Goal: Feedback & Contribution: Submit feedback/report problem

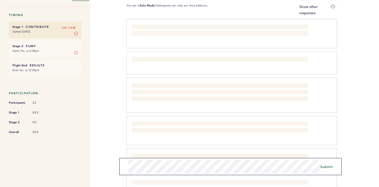
scroll to position [17, 0]
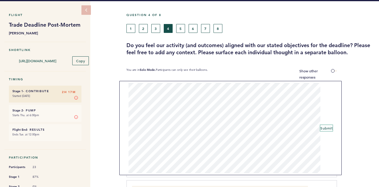
click at [327, 128] on span "Submit" at bounding box center [327, 128] width 12 height 5
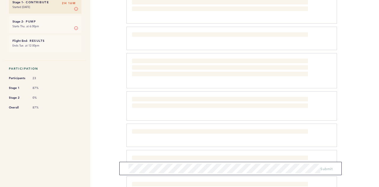
scroll to position [0, 0]
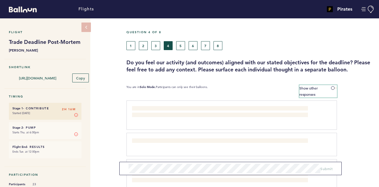
click at [334, 86] on label "Show other responses" at bounding box center [319, 91] width 38 height 12
click at [0, 0] on input "Show other responses" at bounding box center [0, 0] width 0 height 0
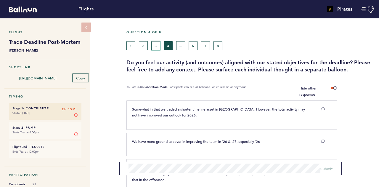
click at [159, 45] on button "3" at bounding box center [155, 45] width 9 height 9
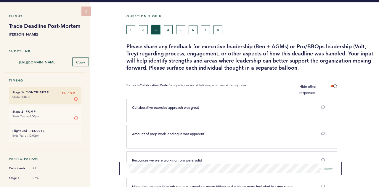
scroll to position [17, 0]
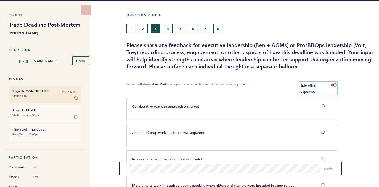
click at [333, 86] on label "Hide other responses" at bounding box center [319, 88] width 38 height 12
click at [0, 0] on input "Hide other responses" at bounding box center [0, 0] width 0 height 0
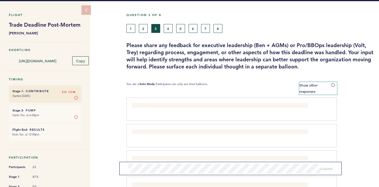
click at [333, 86] on span at bounding box center [334, 85] width 6 height 2
click at [0, 0] on input "Show other responses" at bounding box center [0, 0] width 0 height 0
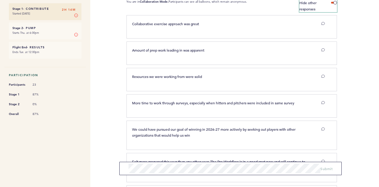
scroll to position [0, 0]
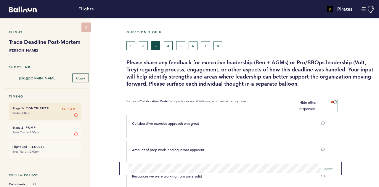
click at [333, 104] on label "Hide other responses" at bounding box center [319, 105] width 38 height 12
click at [0, 0] on input "Hide other responses" at bounding box center [0, 0] width 0 height 0
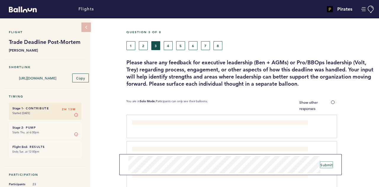
click at [326, 163] on span "Submit" at bounding box center [327, 164] width 12 height 5
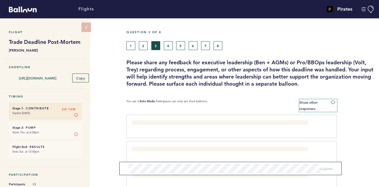
click at [334, 102] on span at bounding box center [334, 102] width 6 height 2
click at [0, 0] on input "Show other responses" at bounding box center [0, 0] width 0 height 0
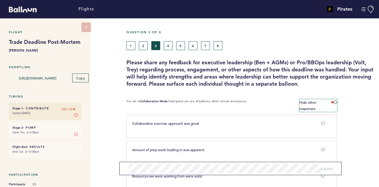
click at [334, 102] on span at bounding box center [334, 102] width 6 height 2
click at [0, 0] on input "Hide other responses" at bounding box center [0, 0] width 0 height 0
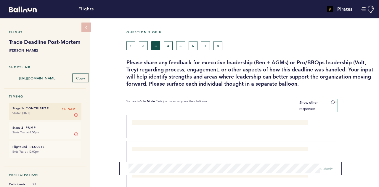
click at [332, 105] on label "Show other responses" at bounding box center [319, 105] width 38 height 12
click at [0, 0] on input "Show other responses" at bounding box center [0, 0] width 0 height 0
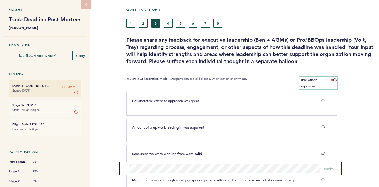
scroll to position [18, 0]
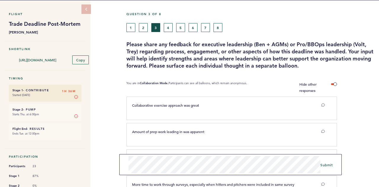
click at [199, 129] on span "Amount of prep work leading in was apparent" at bounding box center [168, 131] width 72 height 5
click at [329, 166] on span "Submit" at bounding box center [327, 164] width 12 height 5
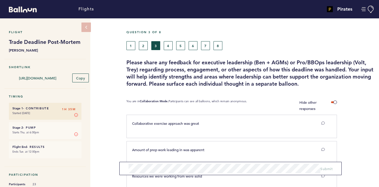
scroll to position [1, 0]
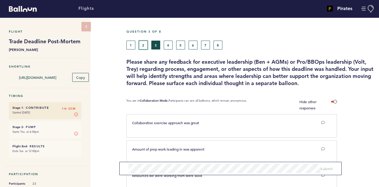
click at [144, 46] on button "2" at bounding box center [143, 45] width 9 height 9
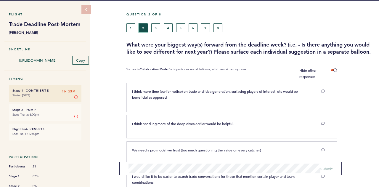
scroll to position [18, 0]
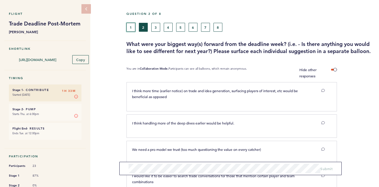
click at [129, 27] on button "1" at bounding box center [131, 27] width 9 height 9
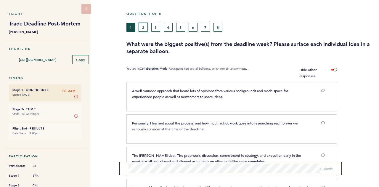
click at [144, 29] on button "2" at bounding box center [143, 27] width 9 height 9
